Goal: Transaction & Acquisition: Purchase product/service

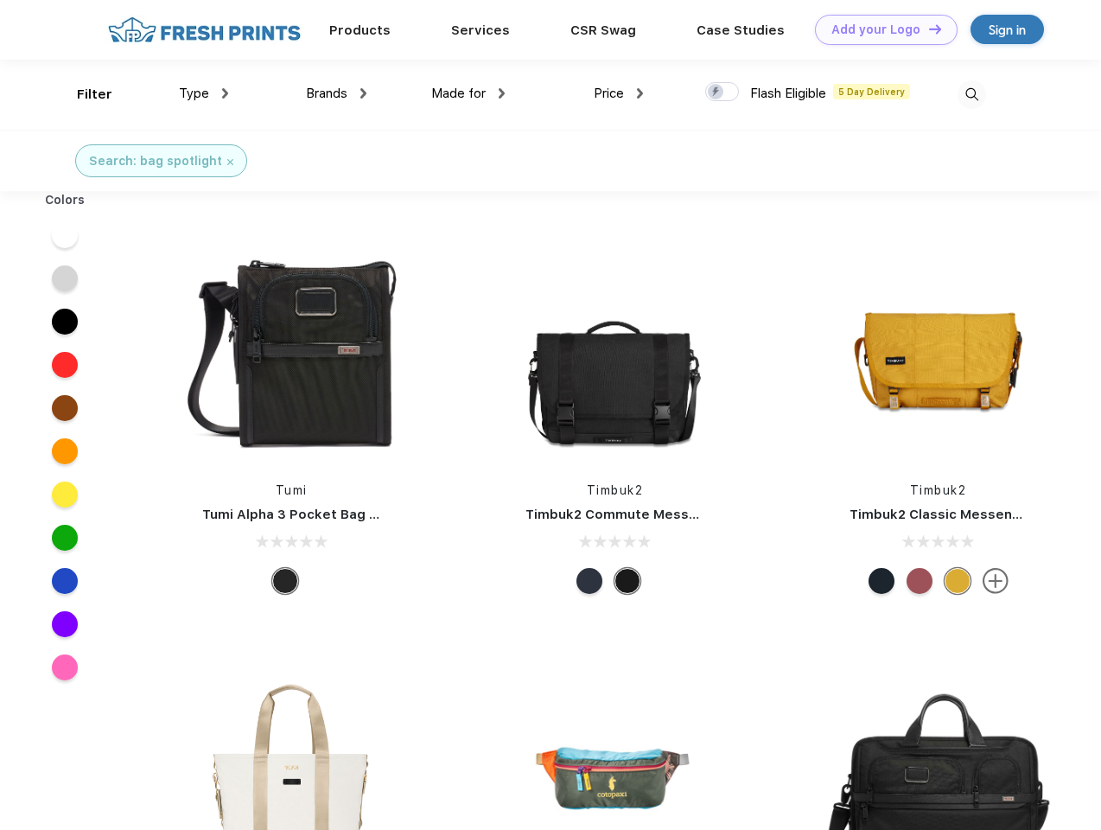
click at [880, 29] on link "Add your Logo Design Tool" at bounding box center [886, 30] width 143 height 30
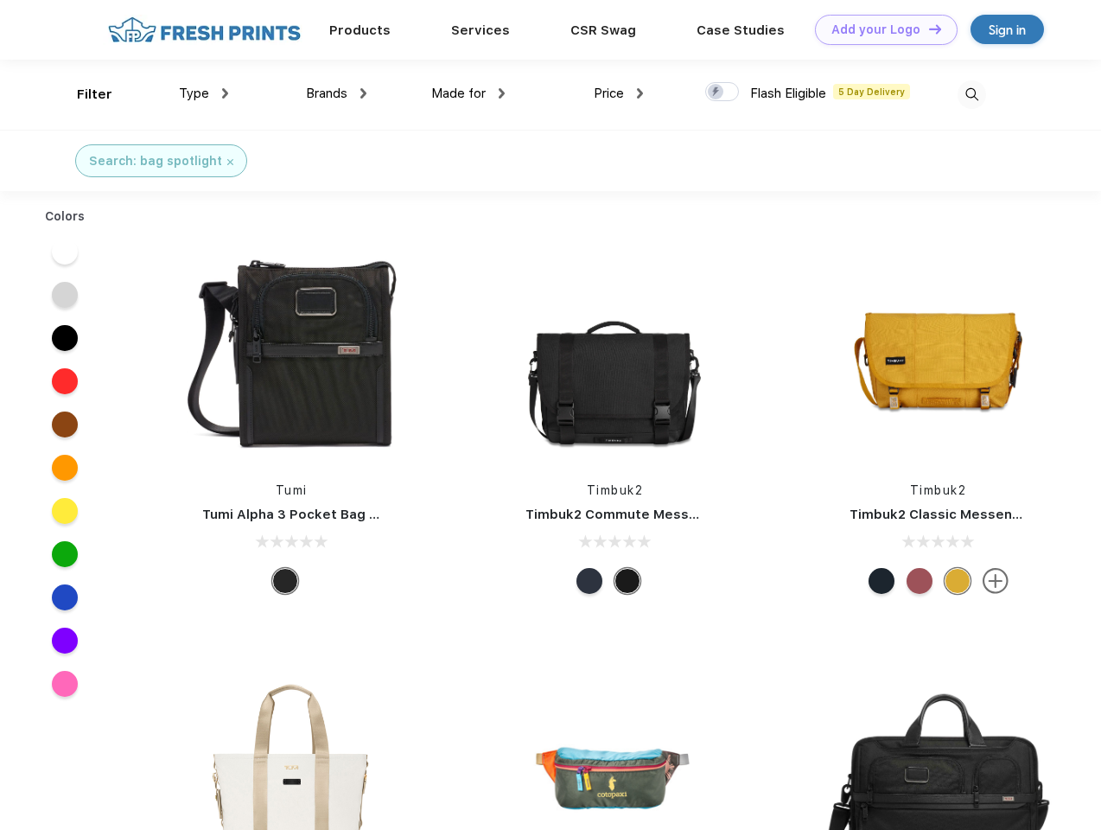
click at [0, 0] on div "Design Tool" at bounding box center [0, 0] width 0 height 0
click at [927, 29] on link "Add your Logo Design Tool" at bounding box center [886, 30] width 143 height 30
click at [83, 94] on div "Filter" at bounding box center [94, 95] width 35 height 20
click at [204, 93] on span "Type" at bounding box center [194, 94] width 30 height 16
click at [336, 93] on span "Brands" at bounding box center [326, 94] width 41 height 16
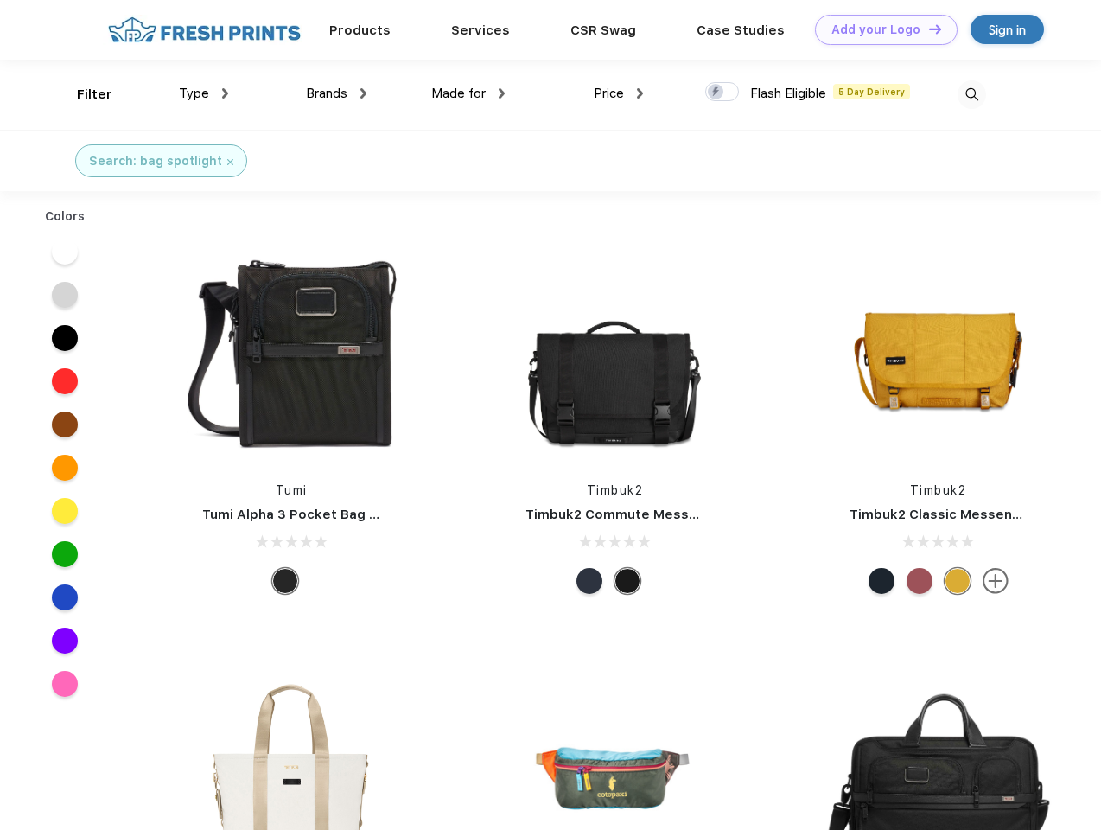
click at [468, 93] on span "Made for" at bounding box center [458, 94] width 54 height 16
click at [619, 93] on span "Price" at bounding box center [609, 94] width 30 height 16
click at [722, 92] on div at bounding box center [722, 91] width 34 height 19
click at [716, 92] on input "checkbox" at bounding box center [710, 86] width 11 height 11
click at [971, 94] on img at bounding box center [972, 94] width 29 height 29
